Goal: Check status: Check status

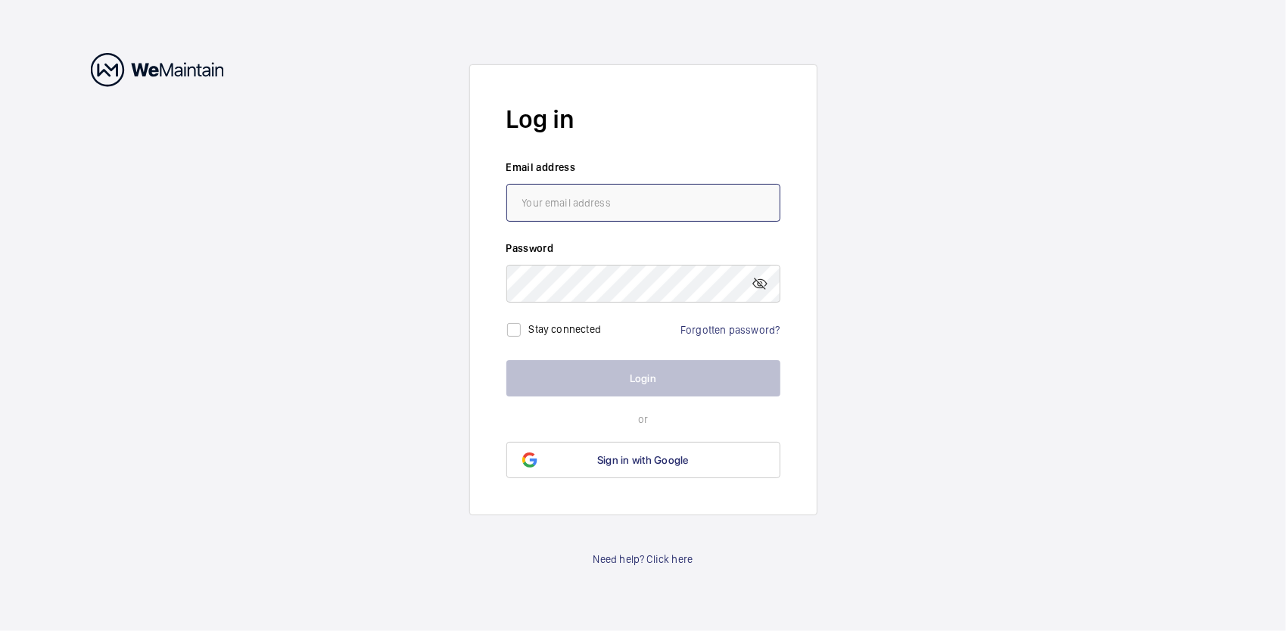
type input "[EMAIL_ADDRESS][DOMAIN_NAME]"
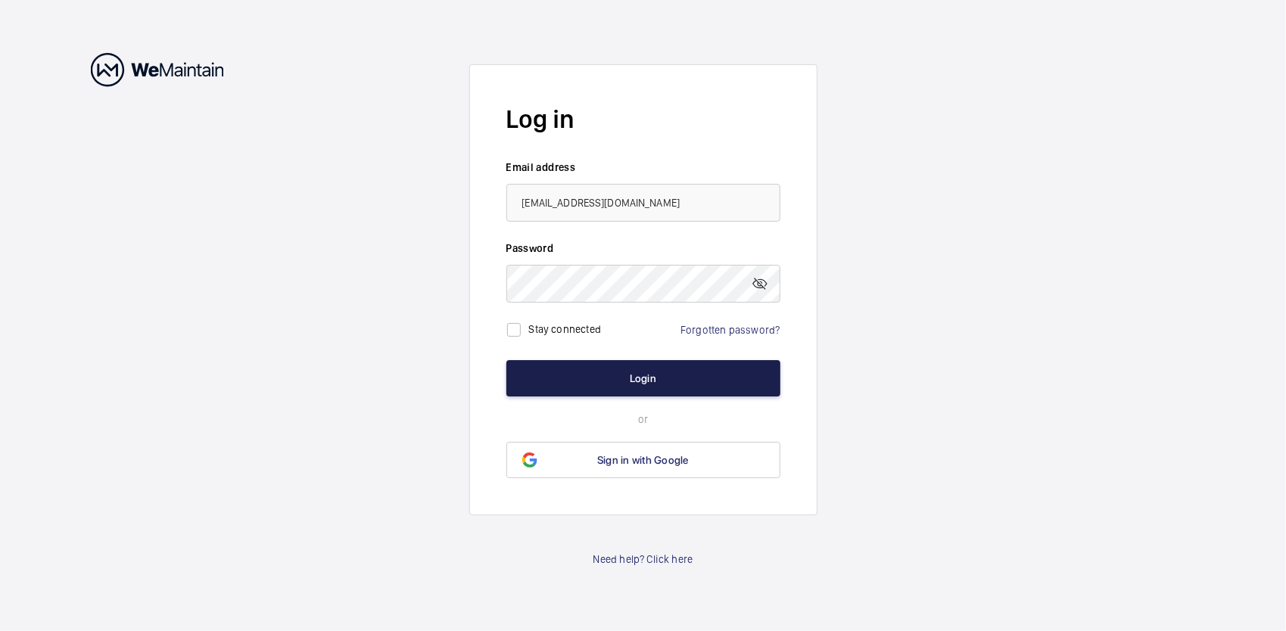
click at [645, 382] on button "Login" at bounding box center [644, 378] width 274 height 36
click at [757, 285] on mat-icon at bounding box center [760, 284] width 18 height 18
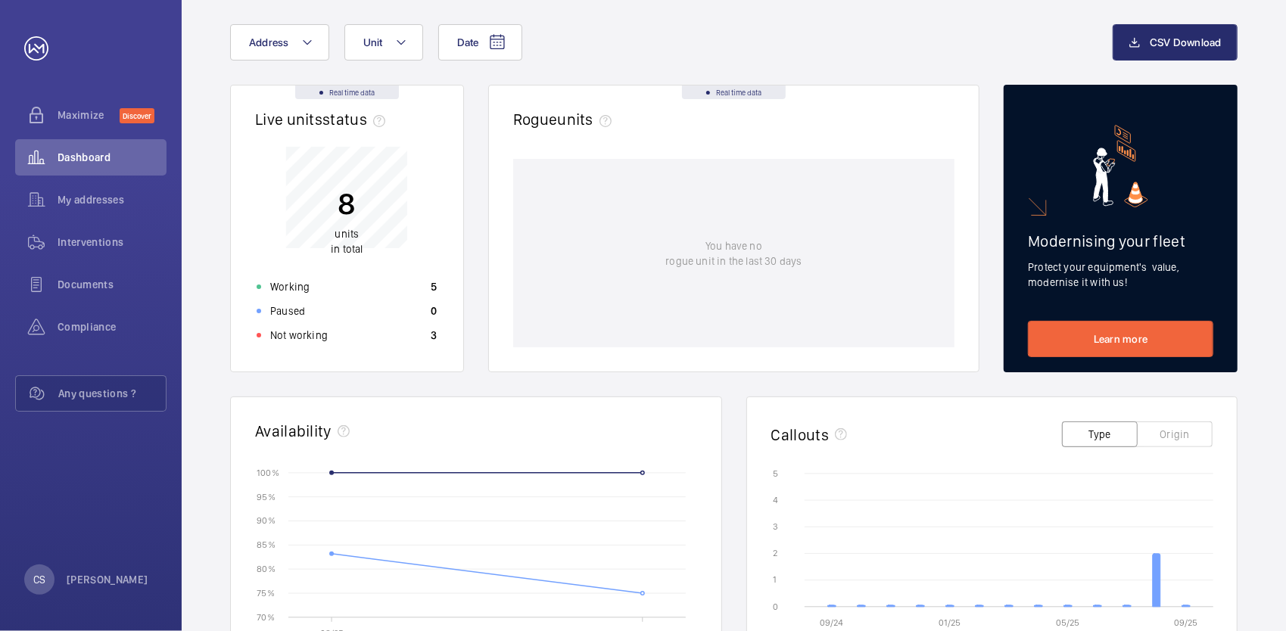
scroll to position [76, 0]
click at [322, 338] on p "Not working" at bounding box center [299, 336] width 58 height 15
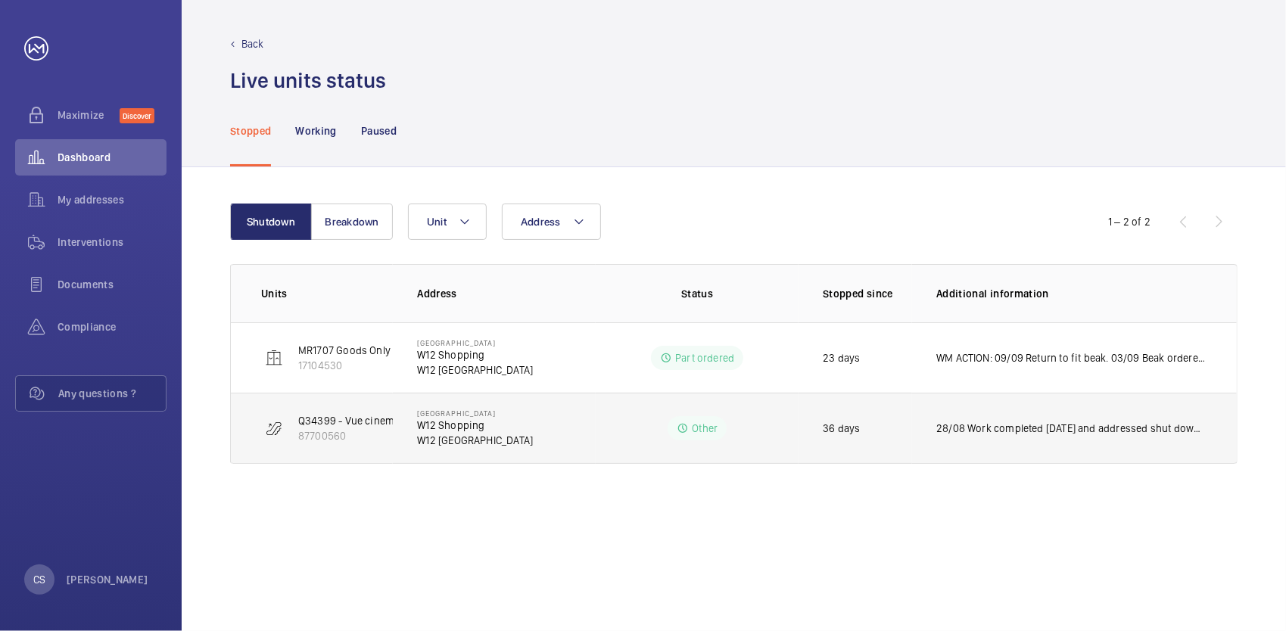
click at [475, 430] on p "W12 Shopping" at bounding box center [475, 425] width 116 height 15
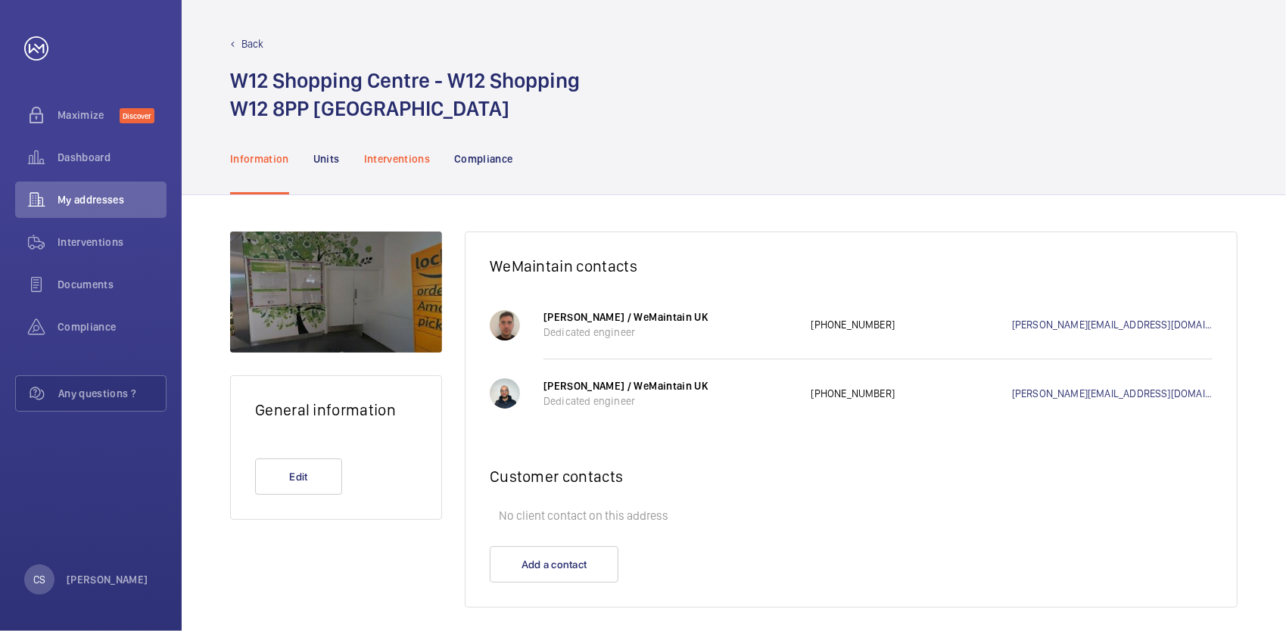
click at [379, 157] on p "Interventions" at bounding box center [397, 158] width 67 height 15
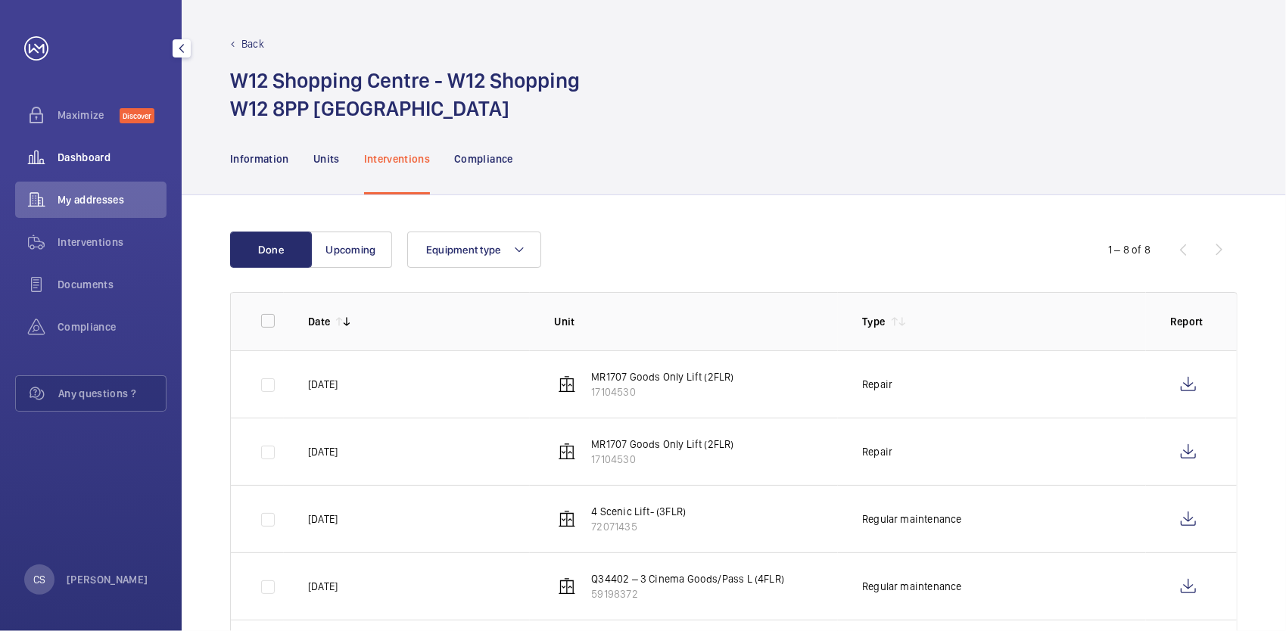
click at [76, 153] on span "Dashboard" at bounding box center [112, 157] width 109 height 15
